Goal: Communication & Community: Share content

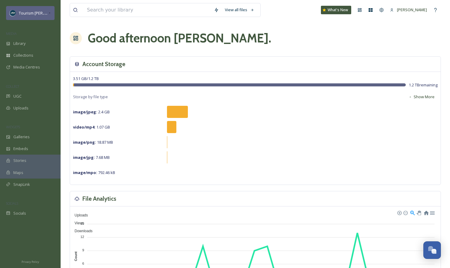
click at [49, 13] on icon at bounding box center [49, 13] width 1 height 1
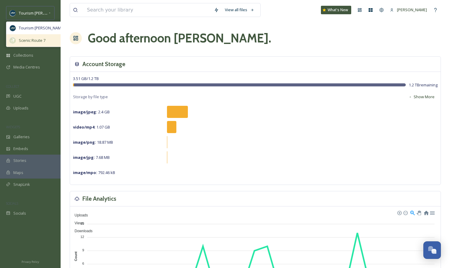
click at [35, 40] on span "Scenic Route 7" at bounding box center [32, 41] width 27 height 6
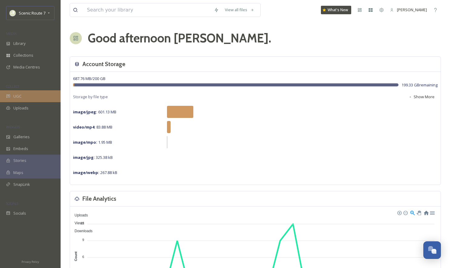
click at [29, 95] on div "UGC" at bounding box center [30, 96] width 61 height 12
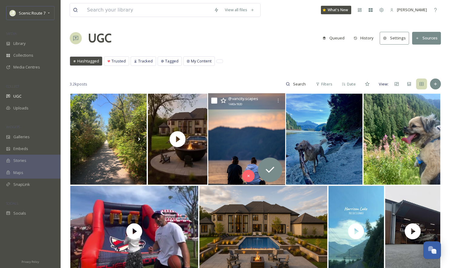
click at [249, 140] on img at bounding box center [246, 139] width 77 height 92
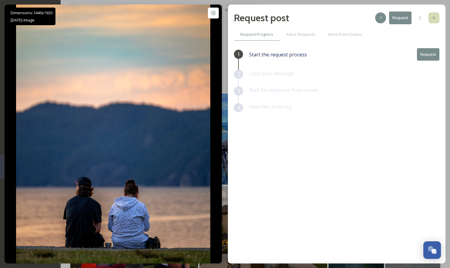
click at [434, 16] on icon at bounding box center [434, 17] width 5 height 5
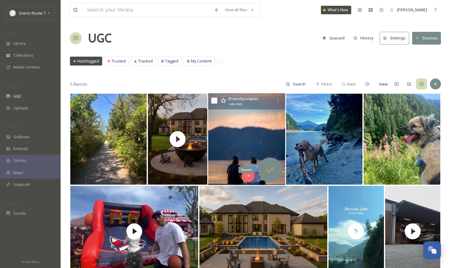
click at [267, 169] on icon at bounding box center [270, 170] width 12 height 12
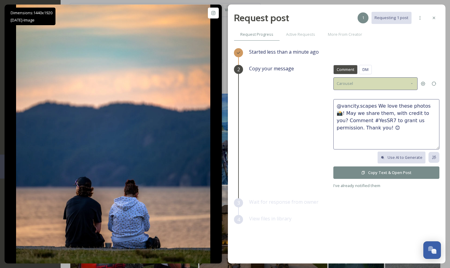
click at [412, 82] on icon at bounding box center [412, 83] width 5 height 5
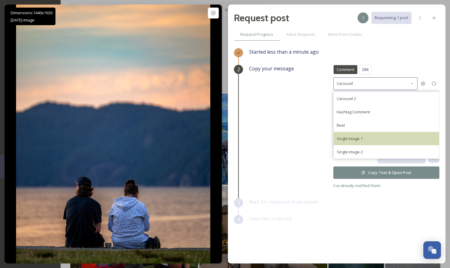
click at [366, 137] on div "Single Image 1" at bounding box center [386, 138] width 105 height 13
type textarea "@vancity.scapes This photo is fantastic! If it's okay with you, we'd love to sh…"
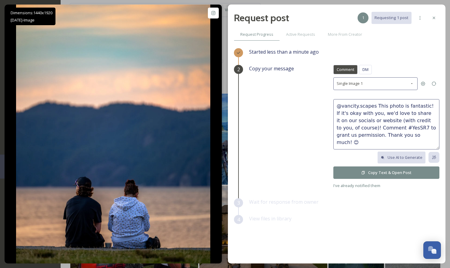
click at [380, 173] on button "Copy Text & Open Post" at bounding box center [386, 172] width 106 height 12
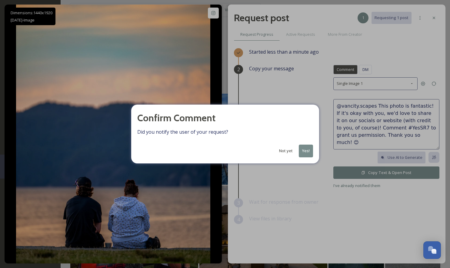
click at [308, 153] on button "Yes!" at bounding box center [306, 151] width 14 height 12
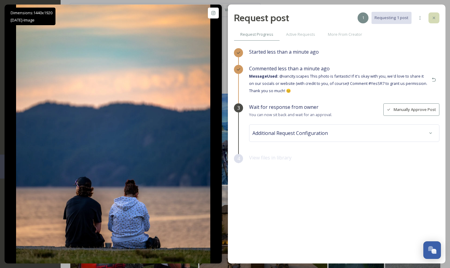
click at [435, 16] on icon at bounding box center [434, 17] width 5 height 5
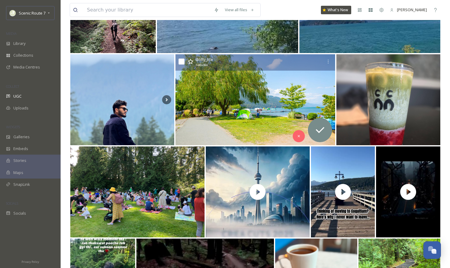
scroll to position [502, 0]
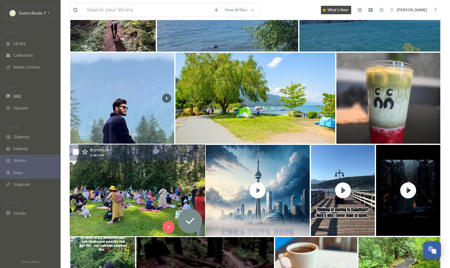
click at [122, 198] on img at bounding box center [137, 191] width 135 height 92
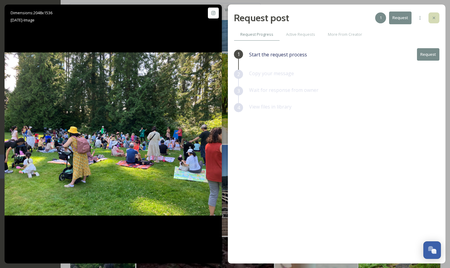
click at [436, 16] on icon at bounding box center [434, 17] width 5 height 5
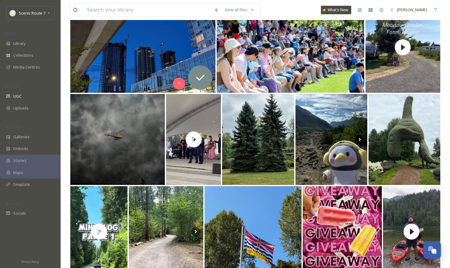
scroll to position [1311, 0]
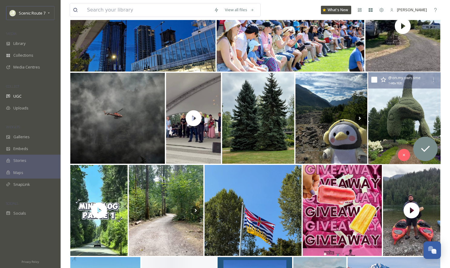
click at [396, 125] on img at bounding box center [404, 118] width 73 height 92
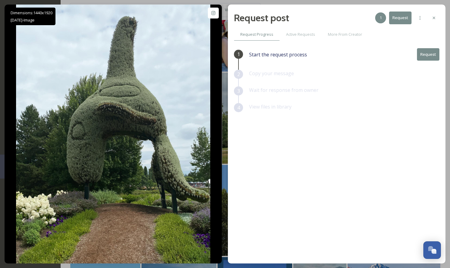
click at [432, 55] on button "Request" at bounding box center [428, 54] width 22 height 12
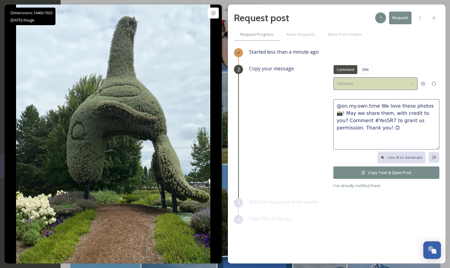
click at [391, 84] on div "Carousel" at bounding box center [375, 83] width 84 height 12
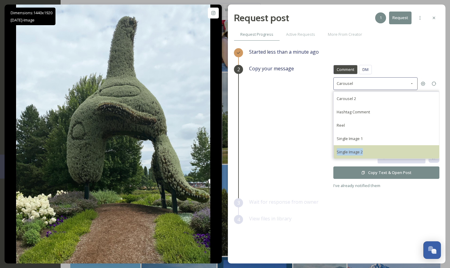
drag, startPoint x: 369, startPoint y: 138, endPoint x: 372, endPoint y: 150, distance: 12.4
click at [372, 150] on div "Carousel 2 Hashtag Comment Reel Single Image 1 Single Image 2" at bounding box center [386, 125] width 106 height 67
click at [372, 150] on div "Single Image 2" at bounding box center [386, 151] width 105 height 13
type textarea "@on.my.own.time We would love to share this beautiful photo on our social accou…"
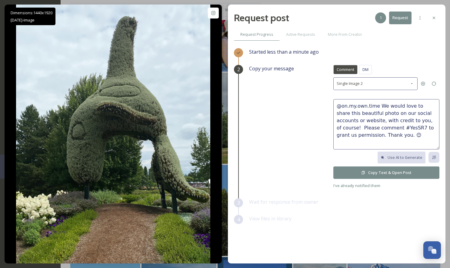
click at [389, 172] on button "Copy Text & Open Post" at bounding box center [386, 172] width 106 height 12
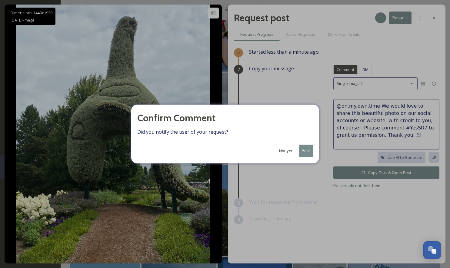
click at [306, 146] on button "Yes!" at bounding box center [306, 151] width 14 height 12
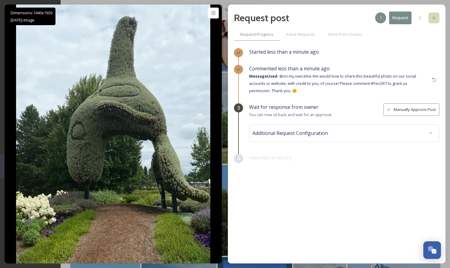
click at [433, 16] on icon at bounding box center [434, 17] width 5 height 5
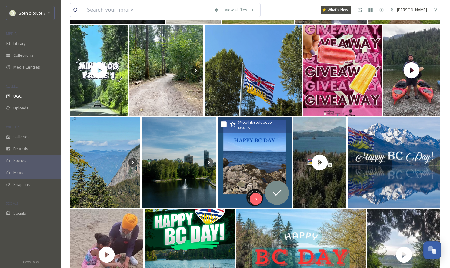
scroll to position [1457, 0]
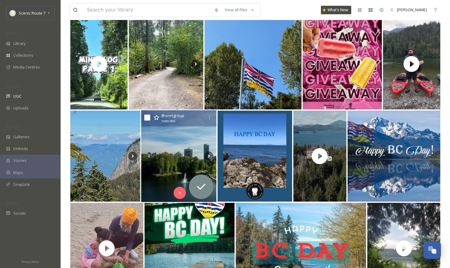
click at [176, 155] on img at bounding box center [178, 156] width 75 height 92
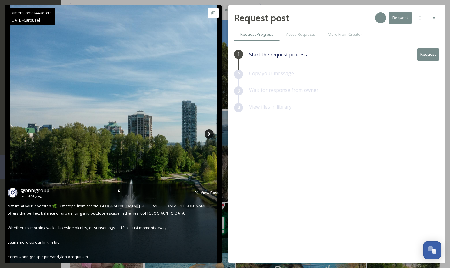
click at [208, 132] on icon at bounding box center [209, 133] width 9 height 9
click at [209, 132] on icon at bounding box center [209, 133] width 9 height 9
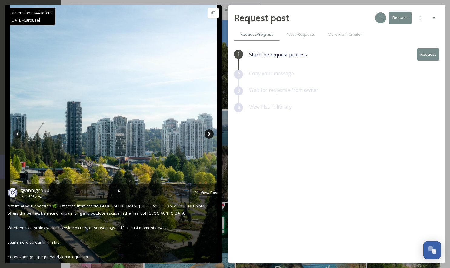
click at [210, 133] on icon at bounding box center [209, 133] width 9 height 9
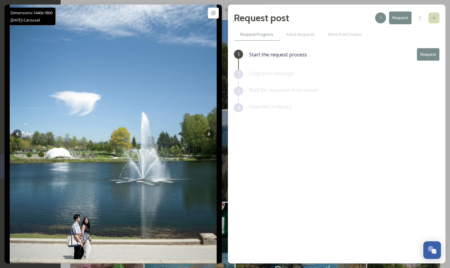
click at [433, 16] on icon at bounding box center [434, 17] width 5 height 5
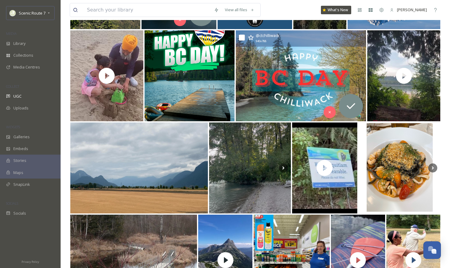
scroll to position [1631, 0]
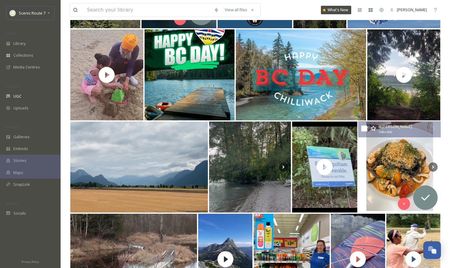
click at [393, 161] on img at bounding box center [399, 167] width 83 height 92
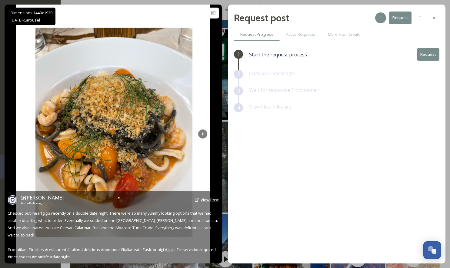
click at [205, 198] on span "View Post" at bounding box center [210, 199] width 18 height 5
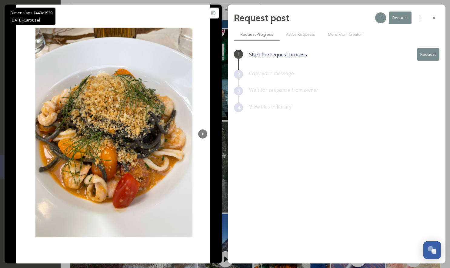
click at [424, 55] on button "Request" at bounding box center [428, 54] width 22 height 12
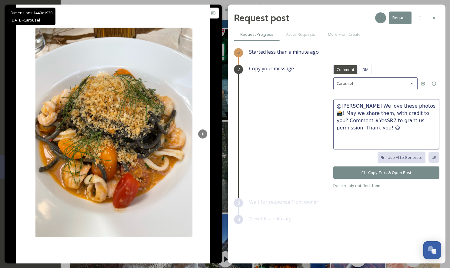
click at [377, 173] on button "Copy Text & Open Post" at bounding box center [386, 172] width 106 height 12
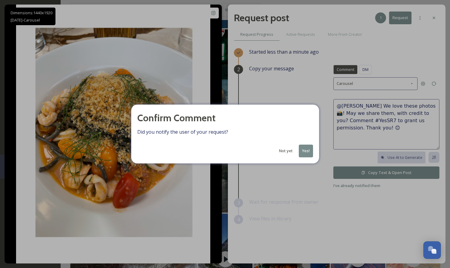
click at [310, 149] on button "Yes!" at bounding box center [306, 151] width 14 height 12
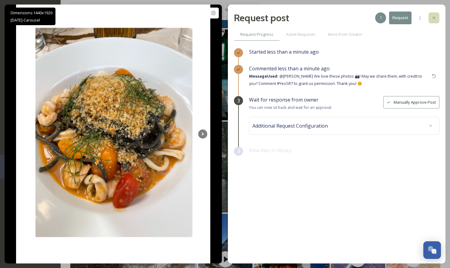
click at [433, 19] on icon at bounding box center [434, 18] width 2 height 2
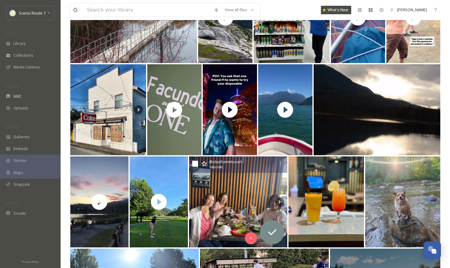
scroll to position [1874, 0]
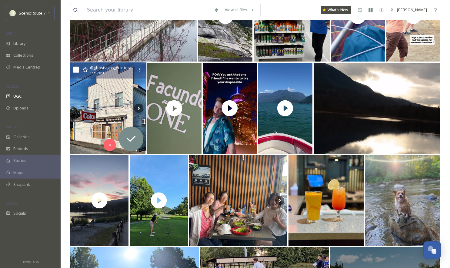
click at [105, 101] on img at bounding box center [108, 108] width 76 height 92
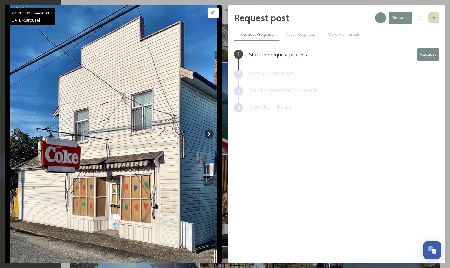
click at [433, 18] on icon at bounding box center [434, 18] width 2 height 2
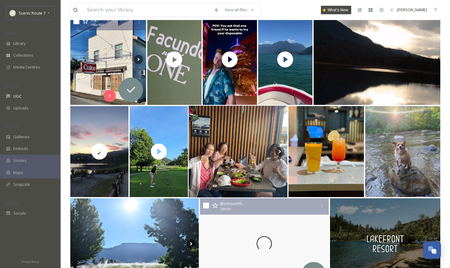
scroll to position [1927, 0]
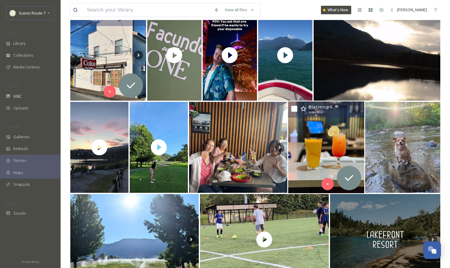
click at [313, 152] on img at bounding box center [326, 148] width 76 height 92
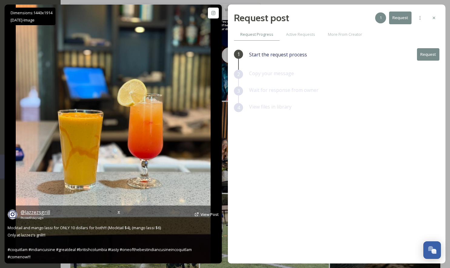
click at [38, 213] on span "@ lazzezsgrill" at bounding box center [35, 212] width 29 height 7
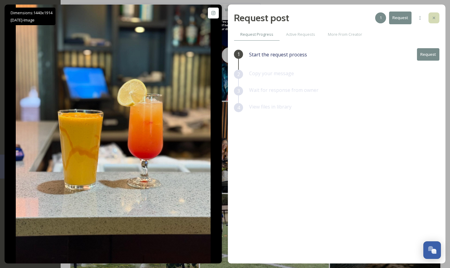
click at [434, 20] on icon at bounding box center [434, 17] width 5 height 5
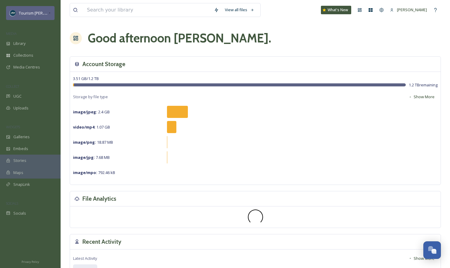
click at [49, 11] on icon at bounding box center [49, 13] width 3 height 5
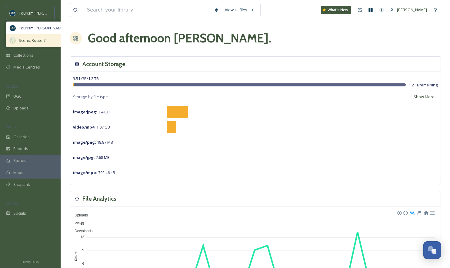
click at [36, 38] on span "Scenic Route 7" at bounding box center [32, 41] width 27 height 6
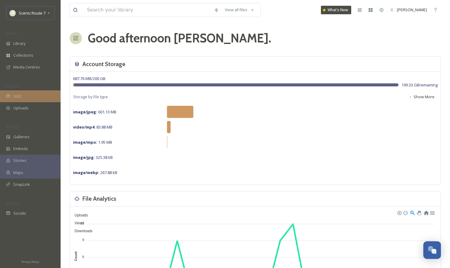
click at [21, 94] on span "UGC" at bounding box center [17, 96] width 8 height 6
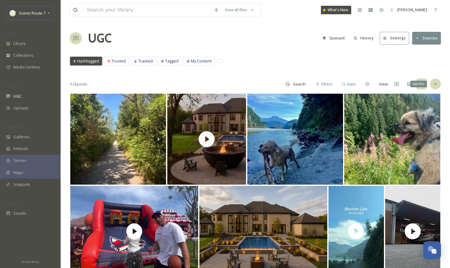
click at [435, 85] on icon at bounding box center [435, 84] width 3 height 3
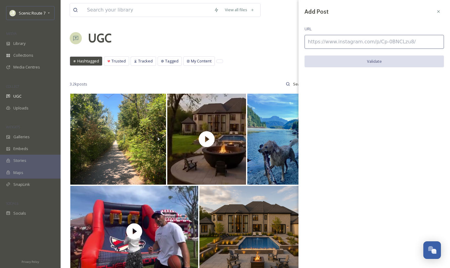
click at [329, 42] on input at bounding box center [374, 42] width 139 height 14
paste input "https://www.instagram.com/p/DNNOHcSOsVK/"
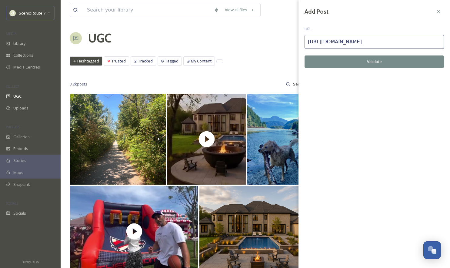
type input "https://www.instagram.com/p/DNNOHcSOsVK/"
click at [343, 60] on button "Validate" at bounding box center [374, 61] width 139 height 12
click at [343, 61] on button "Add Post" at bounding box center [374, 61] width 139 height 12
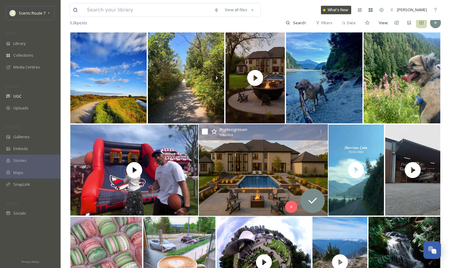
scroll to position [64, 0]
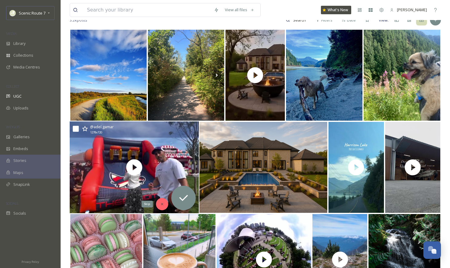
click at [162, 204] on icon at bounding box center [162, 204] width 4 height 4
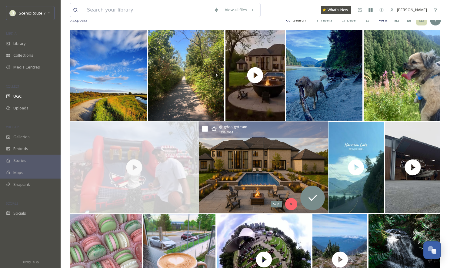
click at [289, 205] on div "Skip" at bounding box center [291, 204] width 12 height 12
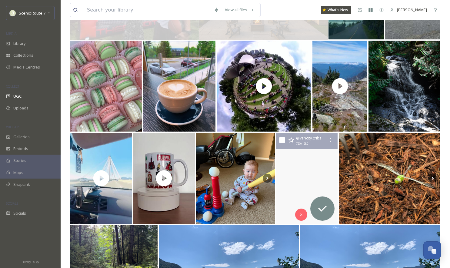
scroll to position [266, 0]
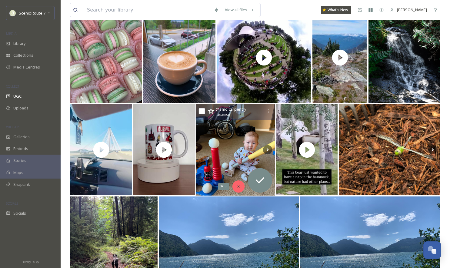
click at [238, 186] on icon at bounding box center [238, 187] width 2 height 2
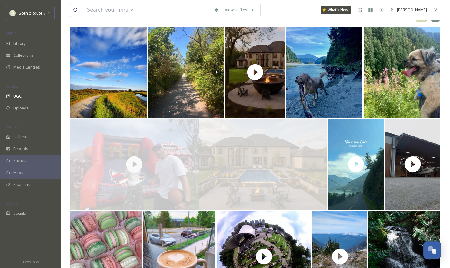
scroll to position [0, 0]
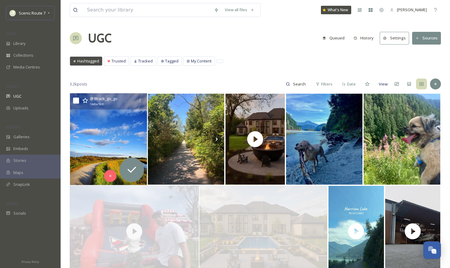
click at [104, 145] on img at bounding box center [108, 139] width 77 height 92
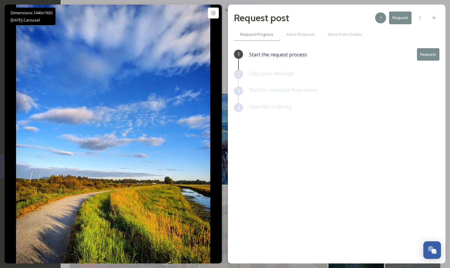
click at [427, 53] on button "Request" at bounding box center [428, 54] width 22 height 12
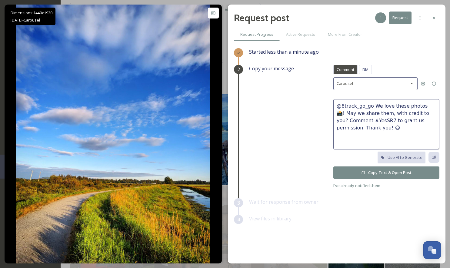
click at [376, 172] on button "Copy Text & Open Post" at bounding box center [386, 172] width 106 height 12
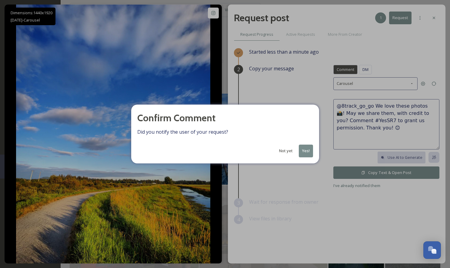
click at [303, 150] on button "Yes!" at bounding box center [306, 151] width 14 height 12
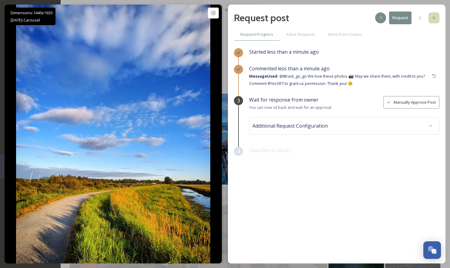
click at [434, 17] on icon at bounding box center [434, 17] width 5 height 5
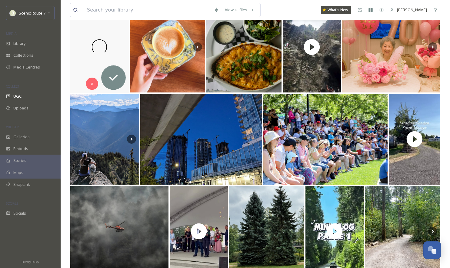
scroll to position [1202, 0]
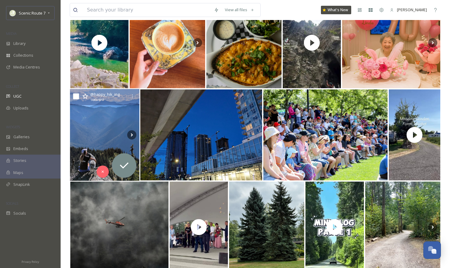
click at [89, 134] on img at bounding box center [104, 135] width 69 height 92
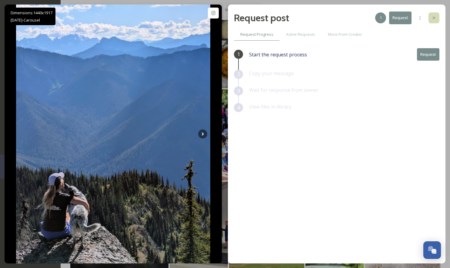
click at [430, 21] on div at bounding box center [434, 17] width 11 height 11
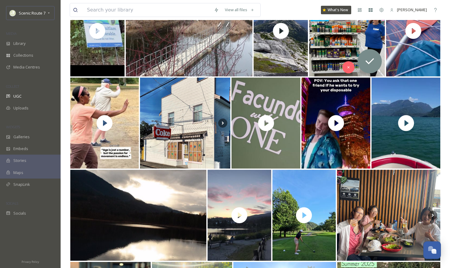
scroll to position [1777, 0]
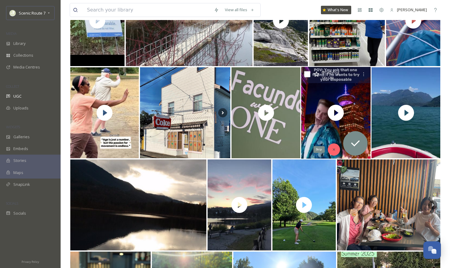
click at [336, 146] on div "Skip" at bounding box center [334, 149] width 12 height 12
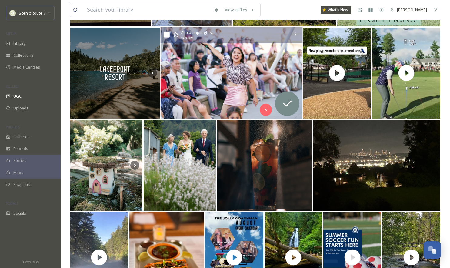
scroll to position [2114, 0]
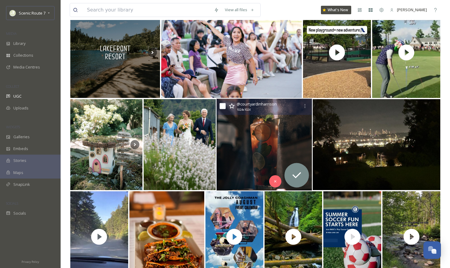
click at [245, 143] on img at bounding box center [264, 145] width 96 height 92
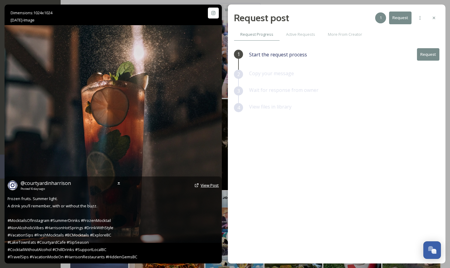
click at [206, 185] on span "View Post" at bounding box center [210, 184] width 18 height 5
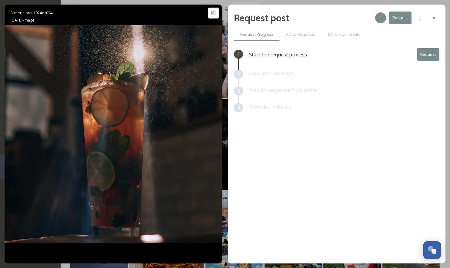
click at [434, 13] on div at bounding box center [434, 17] width 11 height 11
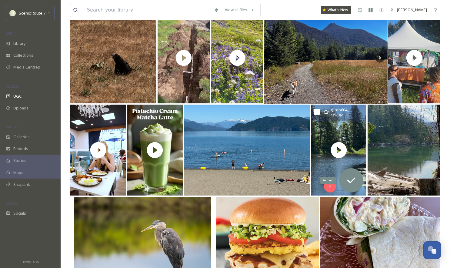
scroll to position [2978, 0]
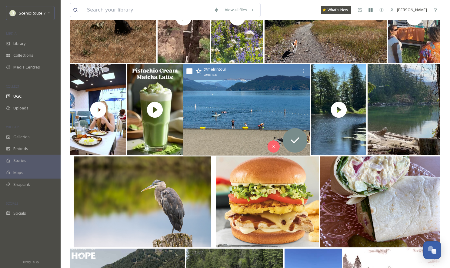
click at [222, 128] on img at bounding box center [246, 110] width 127 height 92
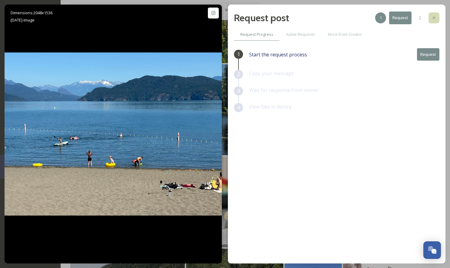
click at [434, 17] on icon at bounding box center [434, 17] width 5 height 5
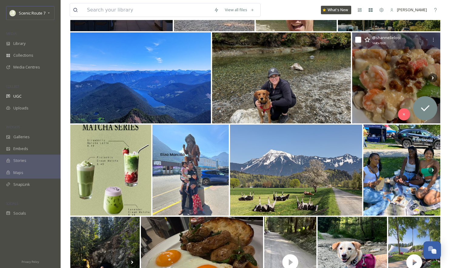
scroll to position [3472, 0]
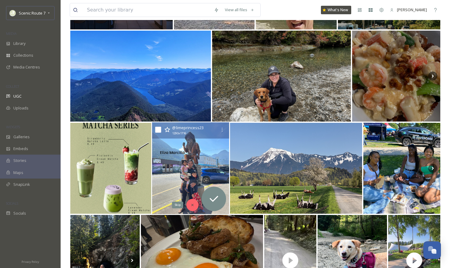
click at [192, 206] on icon at bounding box center [192, 205] width 4 height 4
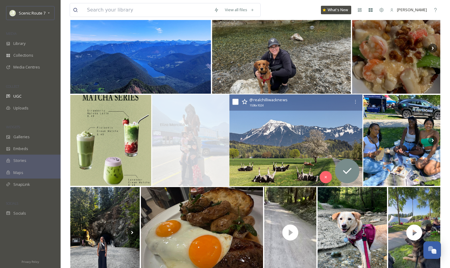
scroll to position [3502, 0]
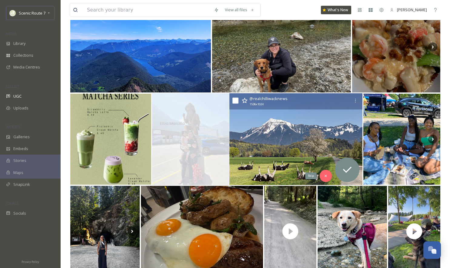
click at [328, 176] on icon at bounding box center [326, 176] width 4 height 4
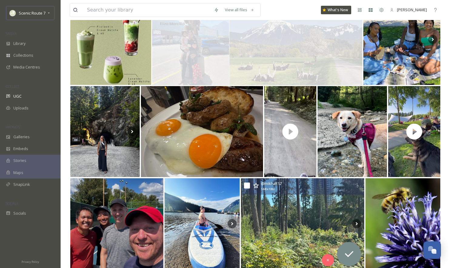
scroll to position [3620, 0]
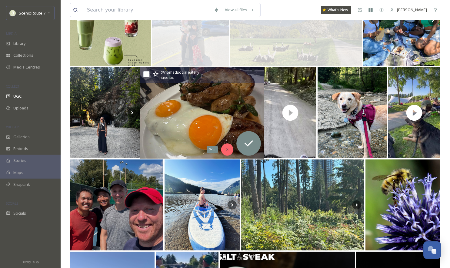
click at [228, 148] on icon at bounding box center [227, 149] width 4 height 4
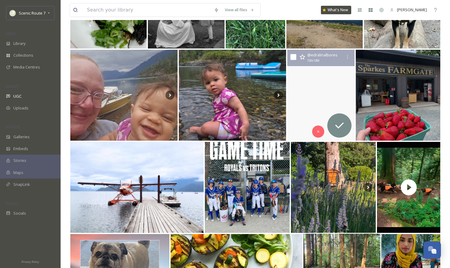
scroll to position [3978, 0]
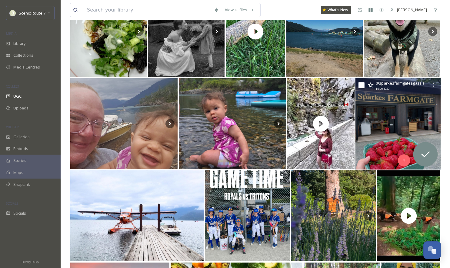
click at [403, 83] on span "@ sparkesfarmgateagassiz" at bounding box center [400, 82] width 49 height 5
click at [383, 127] on img at bounding box center [398, 124] width 85 height 92
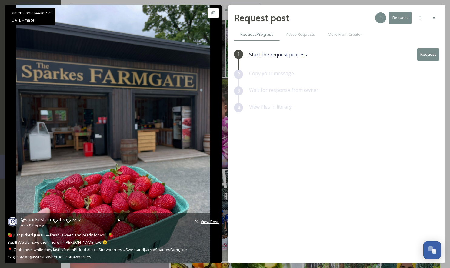
click at [209, 222] on span "View Post" at bounding box center [210, 221] width 18 height 5
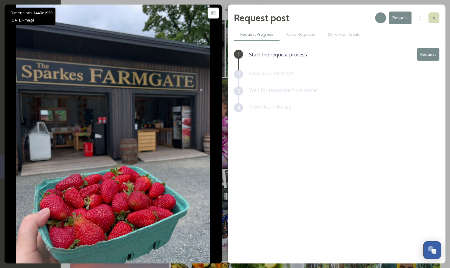
click at [436, 18] on icon at bounding box center [434, 17] width 5 height 5
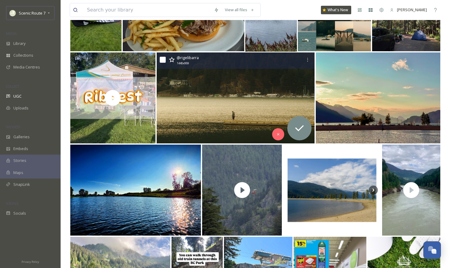
scroll to position [5298, 0]
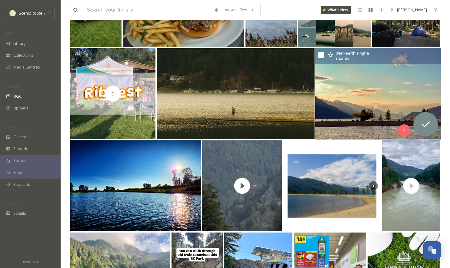
click at [359, 119] on img at bounding box center [378, 94] width 126 height 92
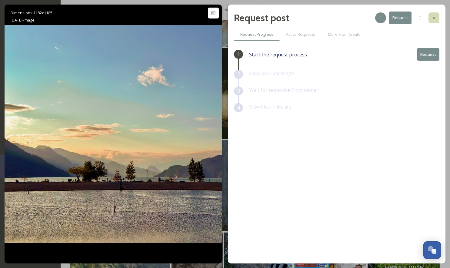
click at [432, 16] on icon at bounding box center [434, 17] width 5 height 5
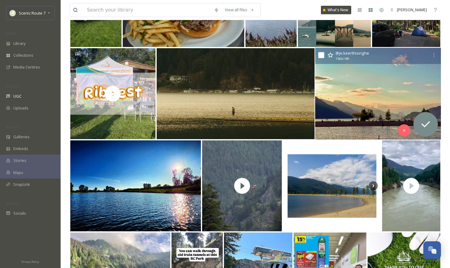
click at [359, 112] on img at bounding box center [378, 94] width 126 height 92
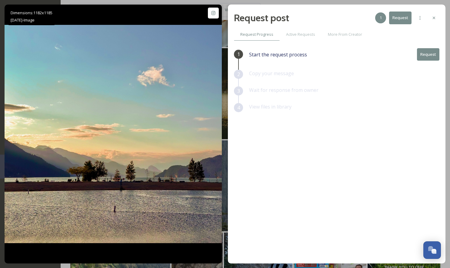
click at [427, 53] on button "Request" at bounding box center [428, 54] width 22 height 12
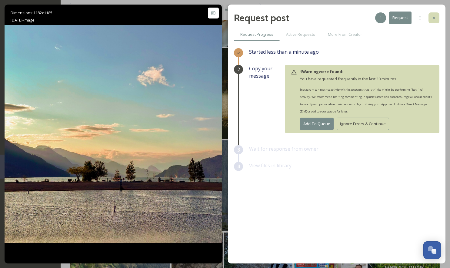
click at [434, 14] on div at bounding box center [434, 17] width 11 height 11
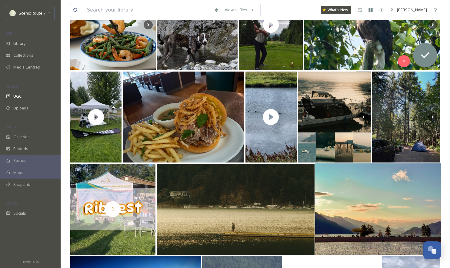
scroll to position [4967, 0]
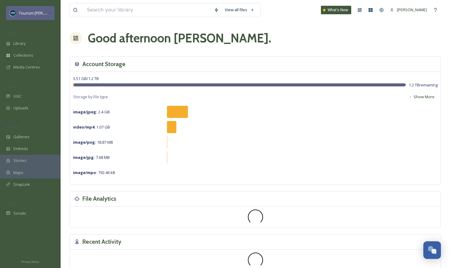
click at [45, 11] on span "Tourism [PERSON_NAME]" at bounding box center [42, 13] width 46 height 6
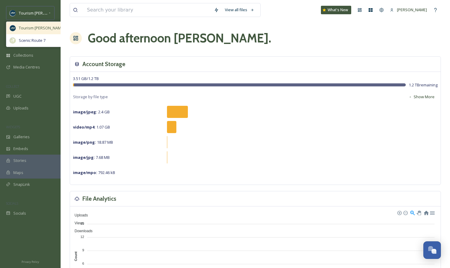
click at [37, 28] on span "Tourism [PERSON_NAME]" at bounding box center [42, 28] width 46 height 6
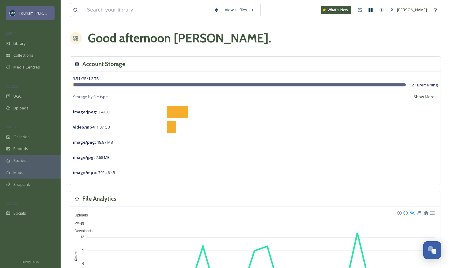
click at [46, 15] on span "Tourism [PERSON_NAME]" at bounding box center [42, 13] width 46 height 6
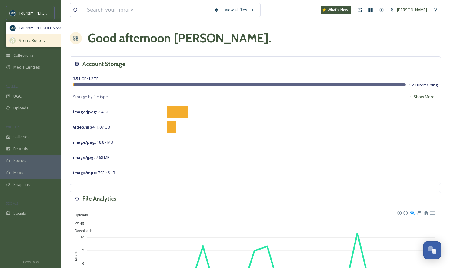
click at [37, 41] on span "Scenic Route 7" at bounding box center [32, 41] width 27 height 6
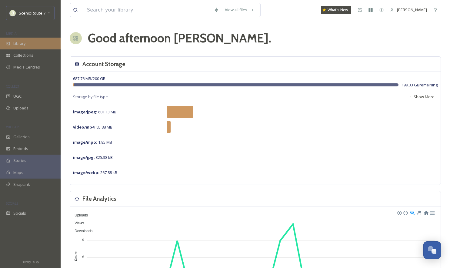
click at [23, 42] on span "Library" at bounding box center [19, 44] width 12 height 6
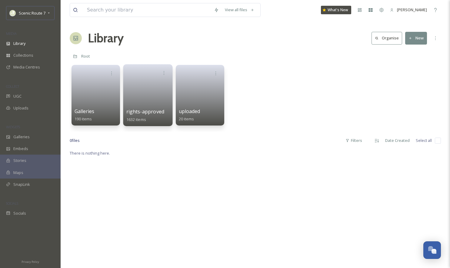
click at [137, 97] on link at bounding box center [147, 93] width 43 height 29
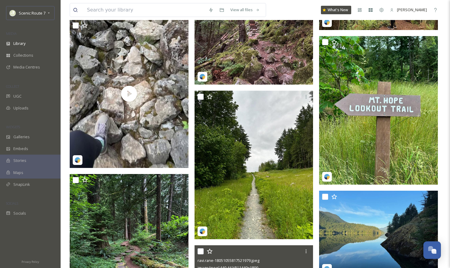
scroll to position [1030, 0]
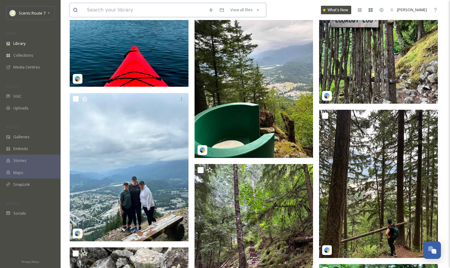
click at [130, 10] on input at bounding box center [145, 9] width 122 height 13
type input "AGASSIZ"
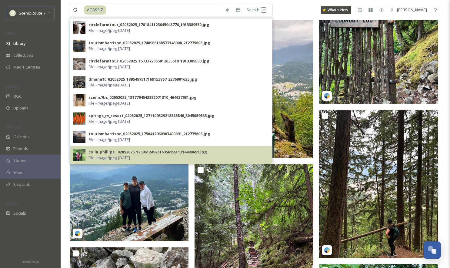
click at [79, 155] on img at bounding box center [79, 155] width 12 height 12
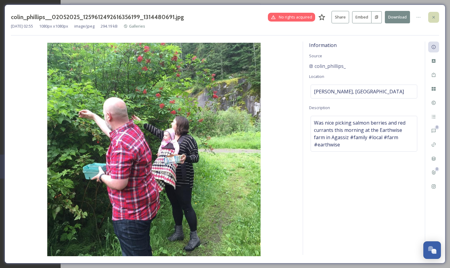
click at [437, 16] on div at bounding box center [433, 17] width 11 height 11
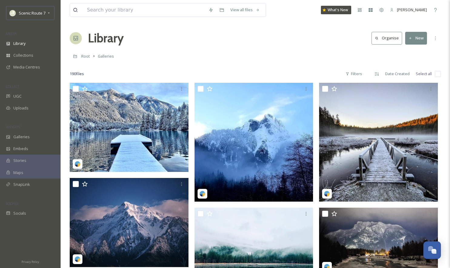
scroll to position [3, 0]
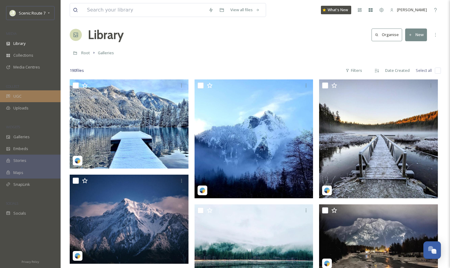
click at [18, 92] on div "UGC" at bounding box center [30, 96] width 61 height 12
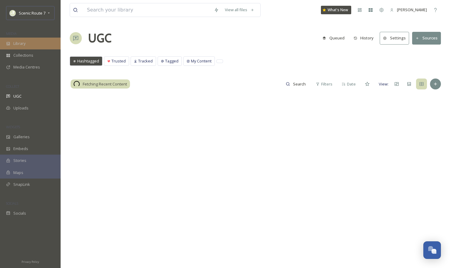
click at [7, 40] on div "Library" at bounding box center [30, 44] width 61 height 12
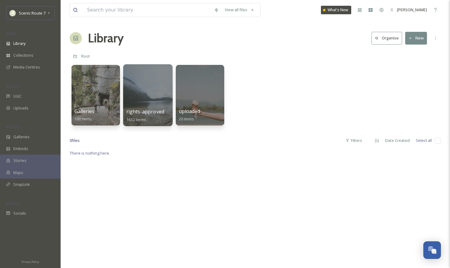
click at [148, 109] on span "rights-approved" at bounding box center [145, 111] width 38 height 7
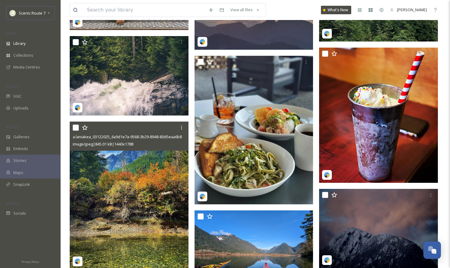
scroll to position [9742, 0]
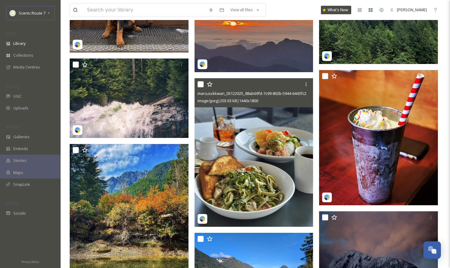
click at [241, 161] on img at bounding box center [254, 152] width 119 height 149
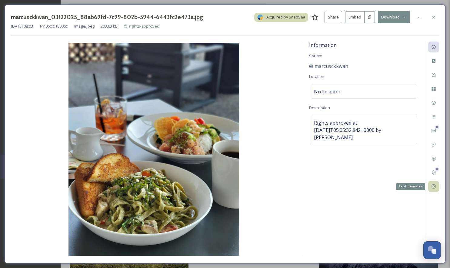
click at [432, 186] on icon at bounding box center [433, 186] width 5 height 5
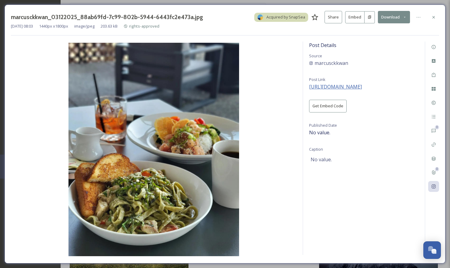
click at [352, 86] on span "[URL][DOMAIN_NAME]" at bounding box center [335, 86] width 53 height 7
click at [433, 16] on icon at bounding box center [433, 17] width 5 height 5
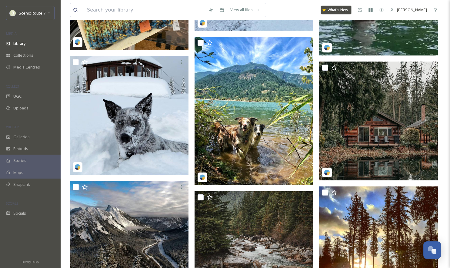
scroll to position [8352, 0]
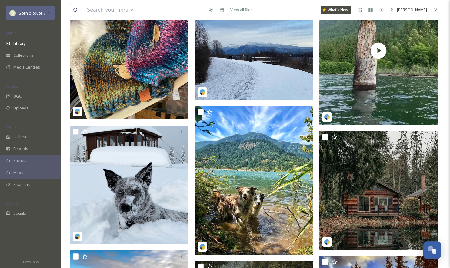
click at [47, 11] on icon at bounding box center [48, 13] width 5 height 5
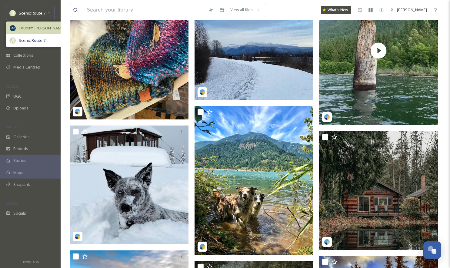
click at [35, 26] on span "Tourism [PERSON_NAME]" at bounding box center [42, 28] width 46 height 6
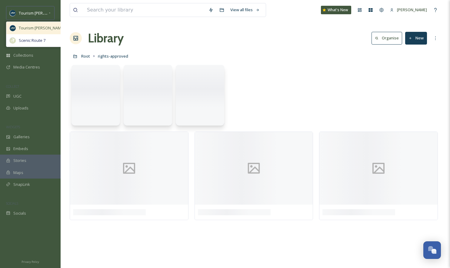
scroll to position [0, 0]
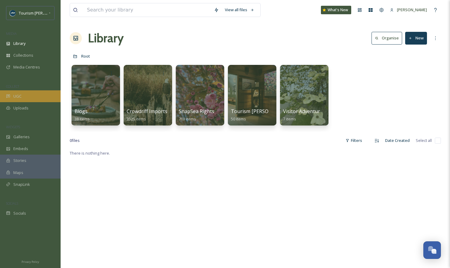
click at [32, 95] on div "UGC" at bounding box center [30, 96] width 61 height 12
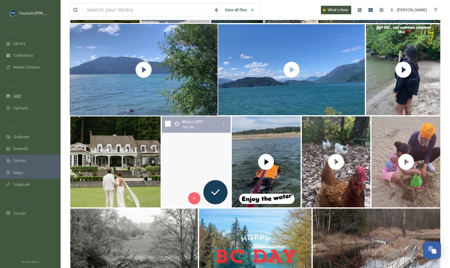
scroll to position [182, 0]
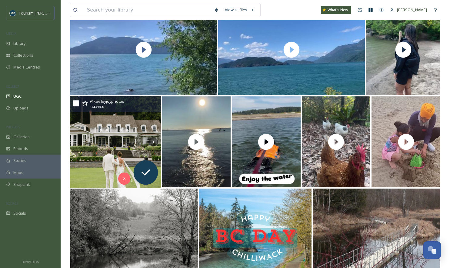
click at [109, 150] on img at bounding box center [115, 142] width 91 height 92
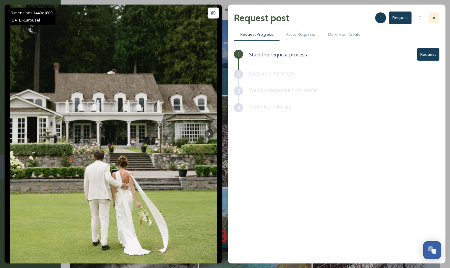
click at [435, 17] on icon at bounding box center [434, 17] width 5 height 5
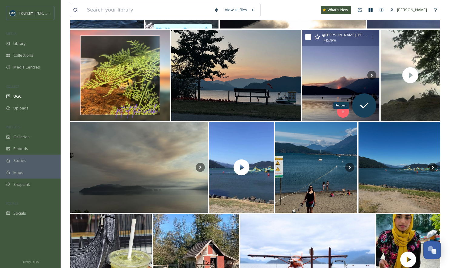
scroll to position [532, 0]
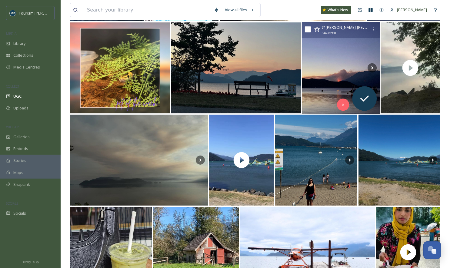
click at [332, 77] on img at bounding box center [341, 68] width 78 height 92
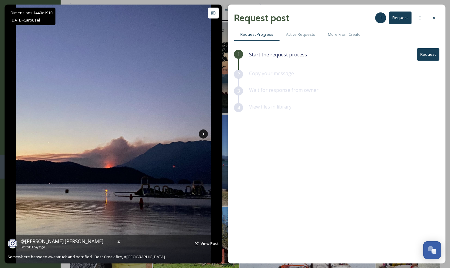
click at [202, 134] on icon at bounding box center [203, 133] width 9 height 9
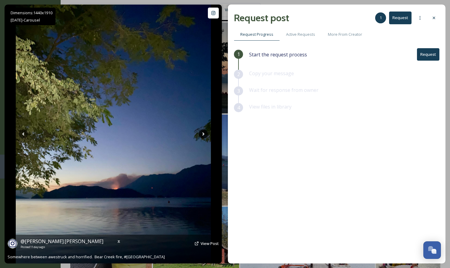
click at [202, 134] on icon at bounding box center [203, 133] width 9 height 9
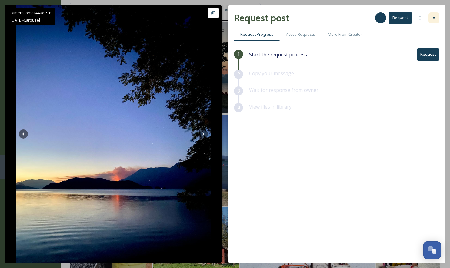
click at [433, 16] on icon at bounding box center [434, 17] width 5 height 5
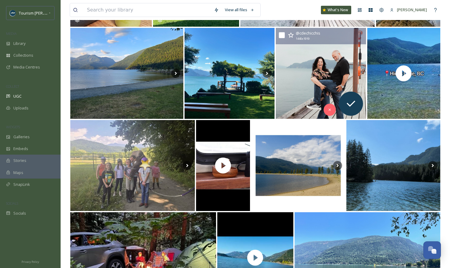
scroll to position [805, 0]
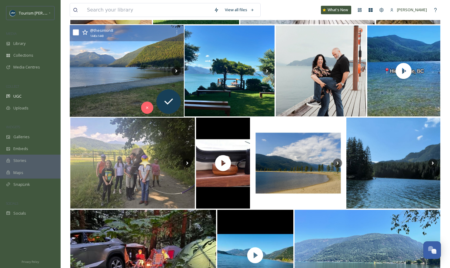
click at [129, 85] on img at bounding box center [127, 71] width 114 height 92
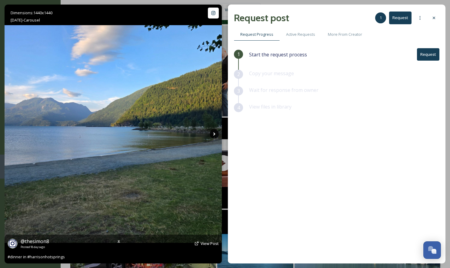
click at [215, 133] on icon at bounding box center [214, 133] width 9 height 9
click at [215, 133] on icon at bounding box center [214, 133] width 2 height 3
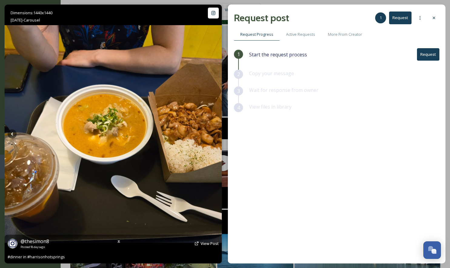
click at [215, 134] on icon at bounding box center [214, 133] width 2 height 3
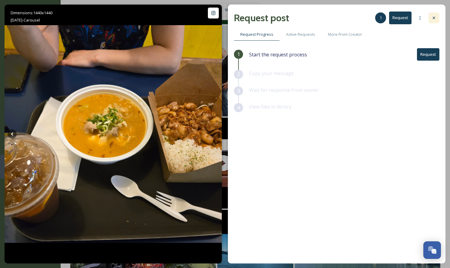
click at [432, 16] on icon at bounding box center [434, 17] width 5 height 5
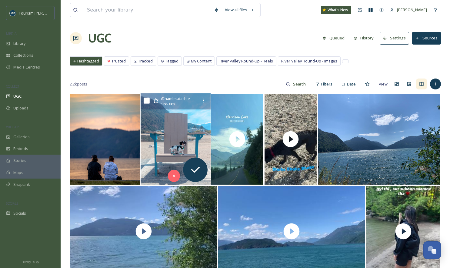
click at [157, 149] on img at bounding box center [175, 139] width 70 height 92
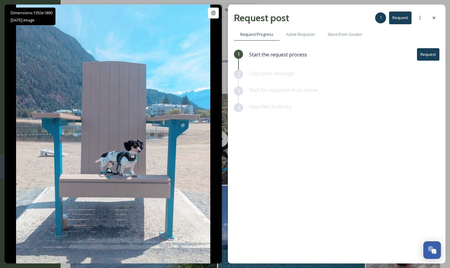
click at [427, 54] on button "Request" at bounding box center [428, 54] width 22 height 12
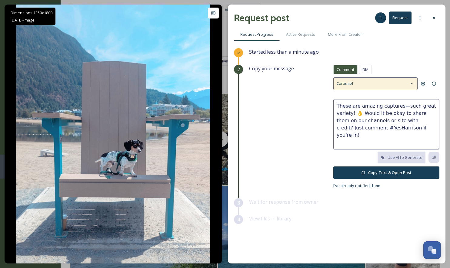
click at [398, 85] on div "Carousel" at bounding box center [375, 83] width 84 height 12
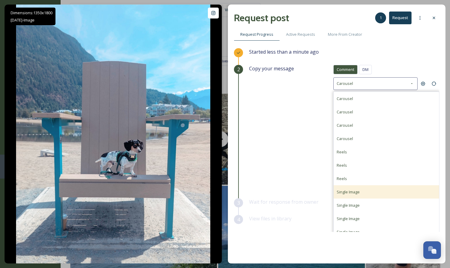
click at [360, 192] on div "Single Image" at bounding box center [386, 191] width 105 height 13
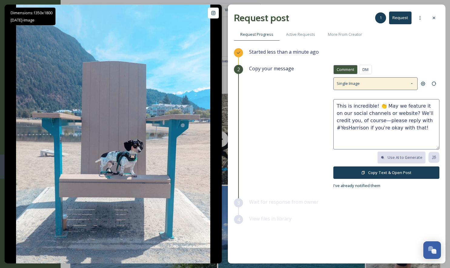
click at [386, 79] on div "Single Image" at bounding box center [375, 83] width 84 height 12
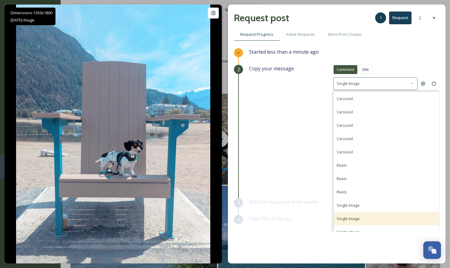
click at [364, 217] on div "Single Image" at bounding box center [386, 218] width 105 height 13
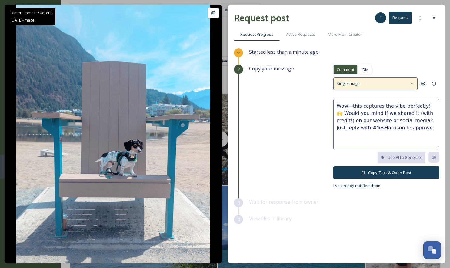
click at [383, 86] on div "Single Image" at bounding box center [375, 83] width 84 height 12
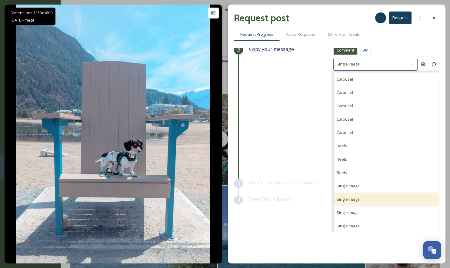
scroll to position [24, 0]
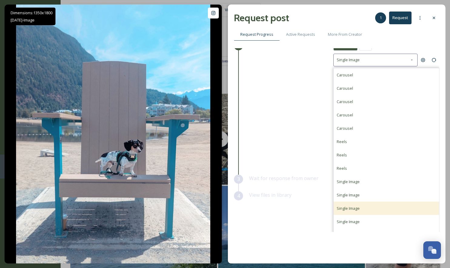
click at [351, 210] on div "Single Image" at bounding box center [348, 208] width 23 height 7
type textarea "Such a great capture! 📸 We'd love to repost this with credit on our platforms. …"
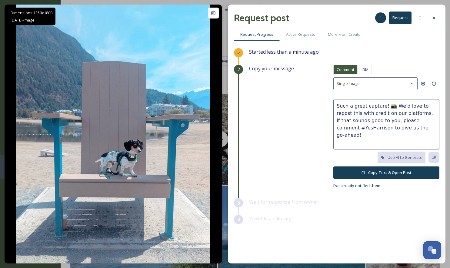
click at [362, 171] on icon at bounding box center [363, 173] width 4 height 4
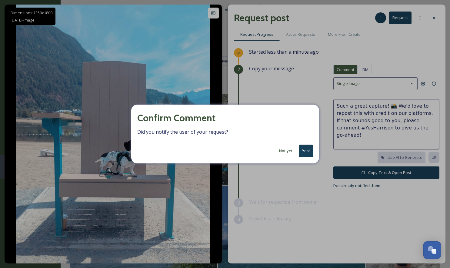
click at [305, 150] on button "Yes!" at bounding box center [306, 151] width 14 height 12
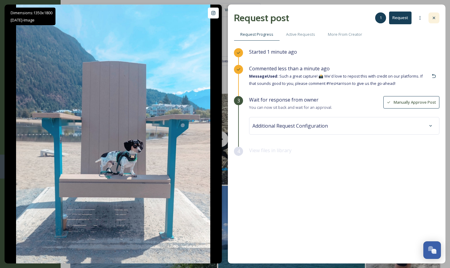
click at [432, 18] on icon at bounding box center [434, 17] width 5 height 5
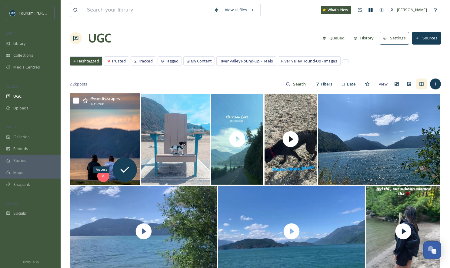
click at [112, 144] on img at bounding box center [105, 139] width 70 height 92
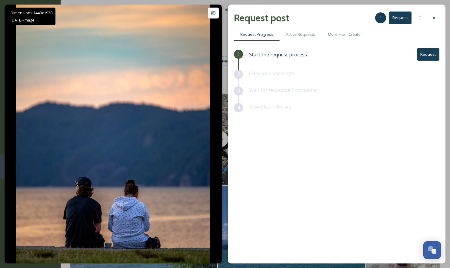
click at [427, 56] on button "Request" at bounding box center [428, 54] width 22 height 12
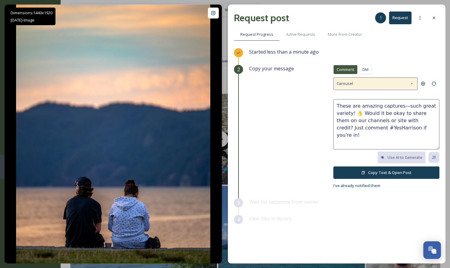
click at [365, 83] on div "Carousel" at bounding box center [375, 83] width 84 height 12
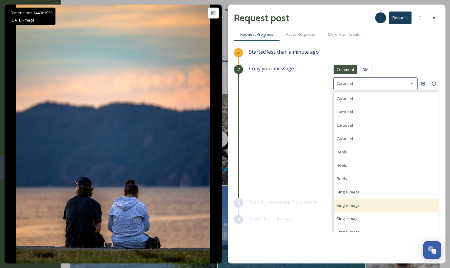
scroll to position [46, 0]
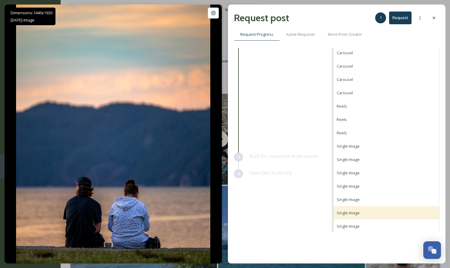
click at [345, 212] on span "Single Image" at bounding box center [348, 212] width 23 height 5
type textarea "Beautiful shot! 😍 We'd love to share this on our socials or website with credit…"
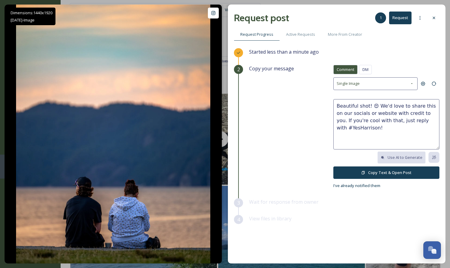
scroll to position [0, 0]
click at [363, 172] on icon at bounding box center [363, 173] width 4 height 4
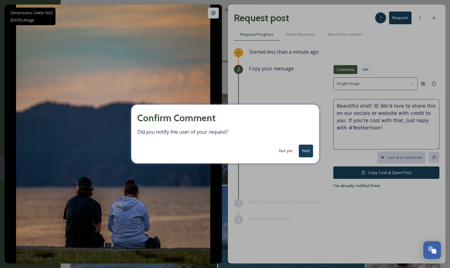
click at [307, 143] on div "Confirm Comment Did you notify the user of your request? Not yet Yes!" at bounding box center [225, 134] width 188 height 59
click at [307, 152] on button "Yes!" at bounding box center [306, 151] width 14 height 12
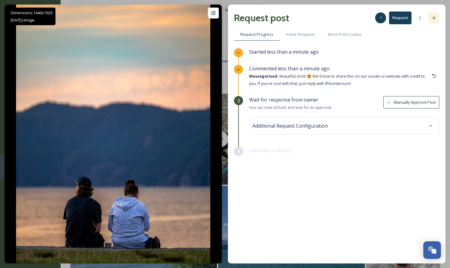
click at [432, 17] on icon at bounding box center [434, 17] width 5 height 5
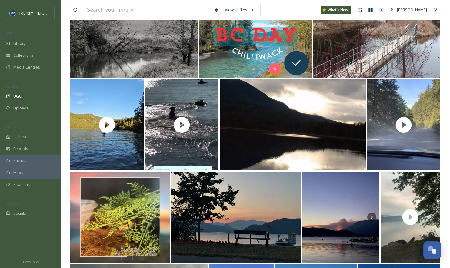
scroll to position [486, 0]
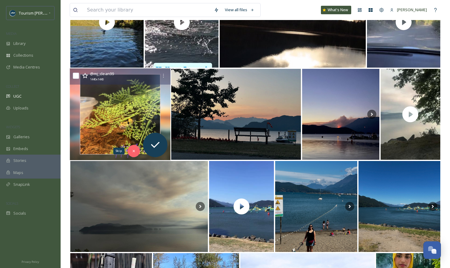
click at [134, 152] on icon at bounding box center [134, 151] width 4 height 4
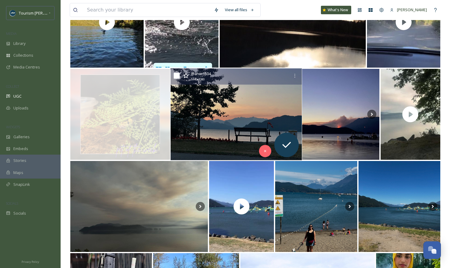
click at [199, 135] on img at bounding box center [235, 115] width 131 height 92
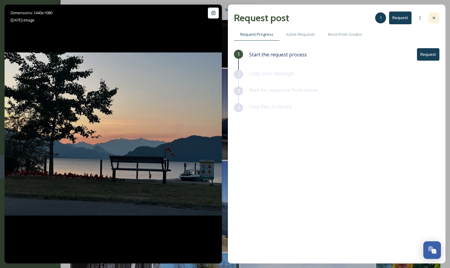
click at [437, 15] on div at bounding box center [434, 17] width 11 height 11
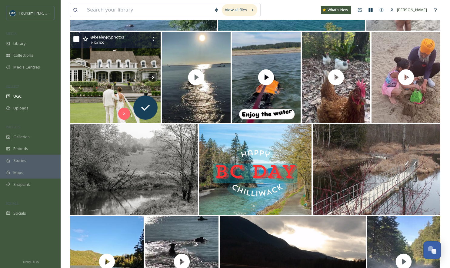
scroll to position [273, 0]
